Goal: Download file/media

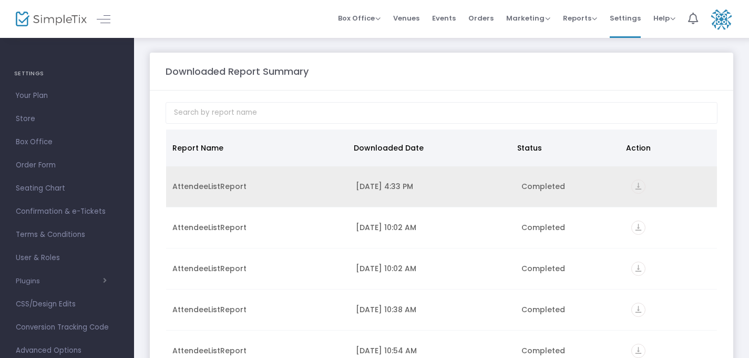
click at [635, 186] on icon "vertical_align_bottom" at bounding box center [638, 186] width 14 height 14
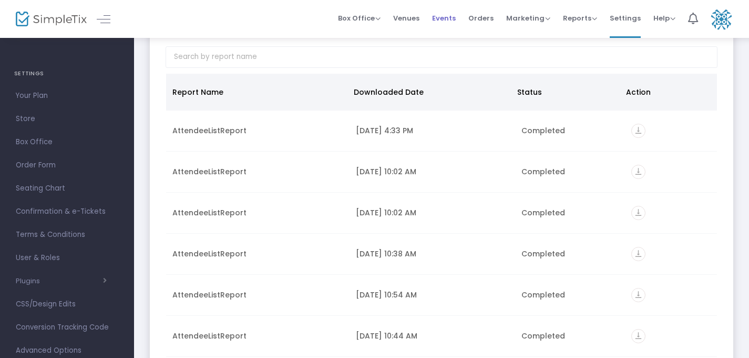
click at [442, 19] on span "Events" at bounding box center [444, 18] width 24 height 27
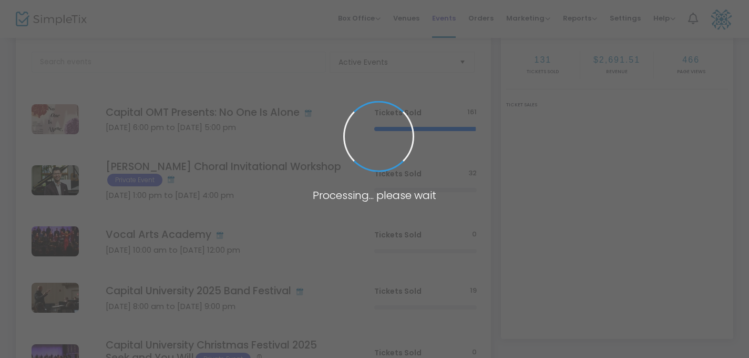
scroll to position [208, 0]
